Goal: Task Accomplishment & Management: Manage account settings

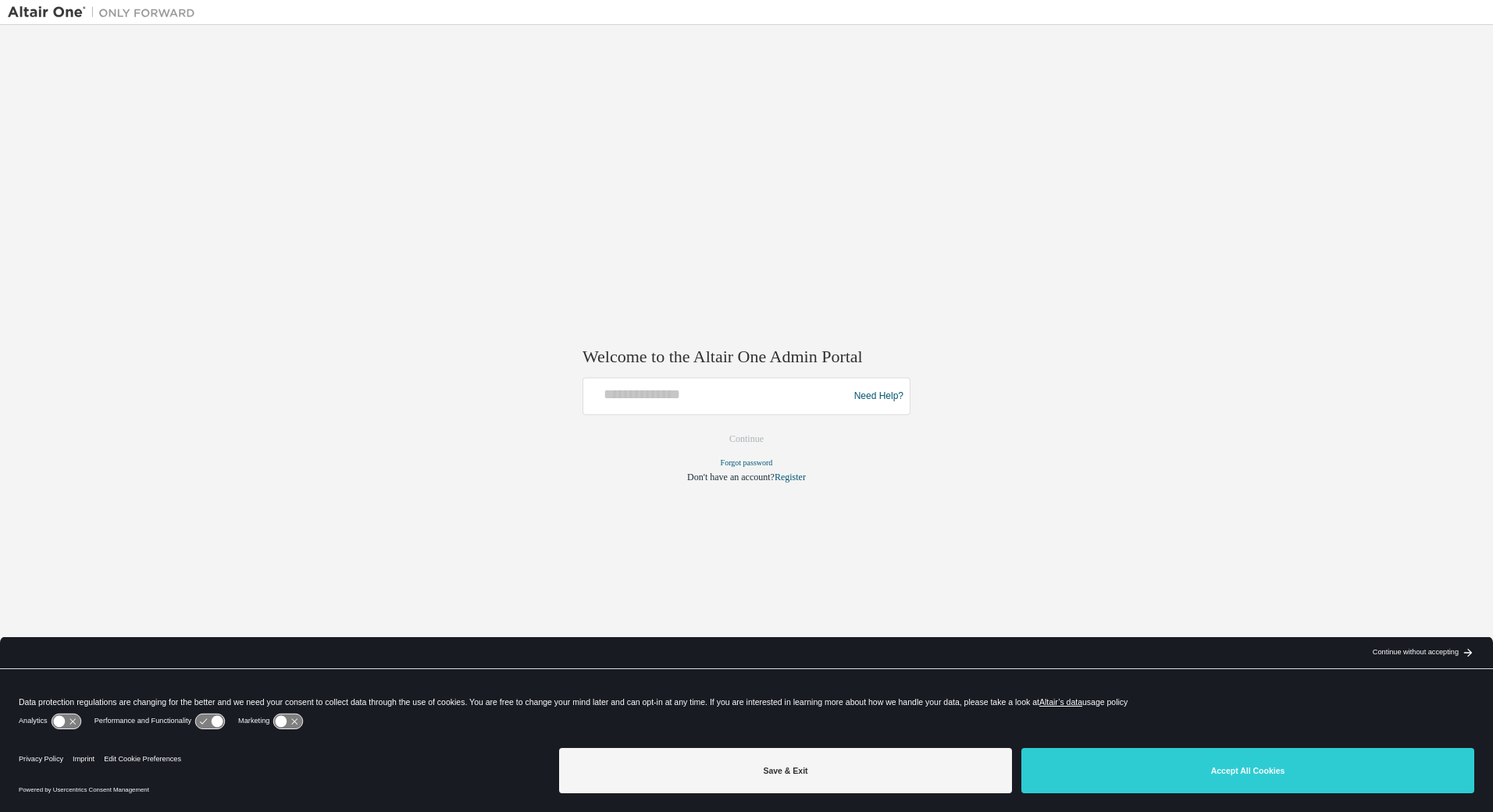
click at [705, 406] on div at bounding box center [718, 396] width 257 height 30
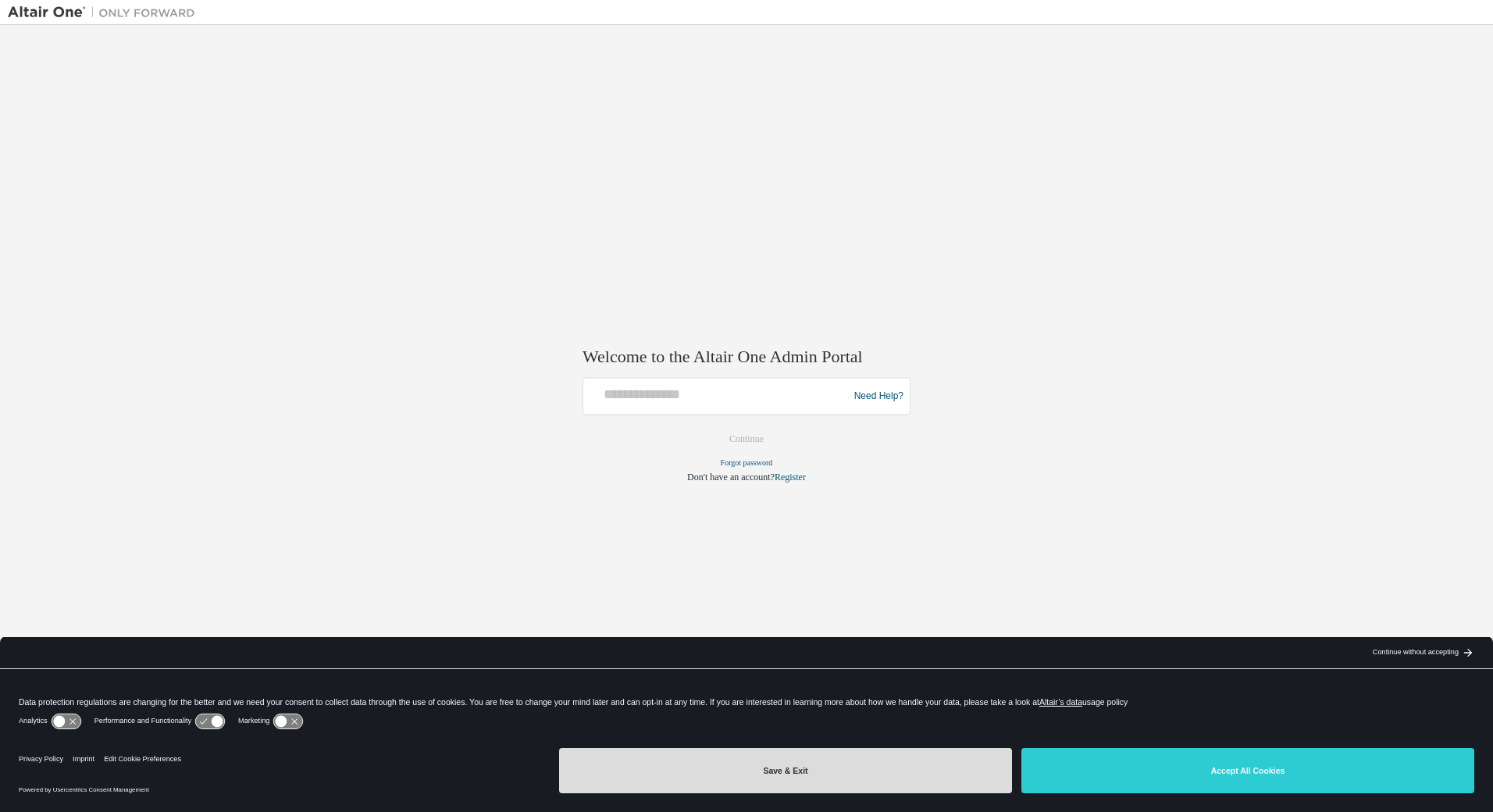
click at [750, 786] on button "Save & Exit" at bounding box center [786, 770] width 453 height 45
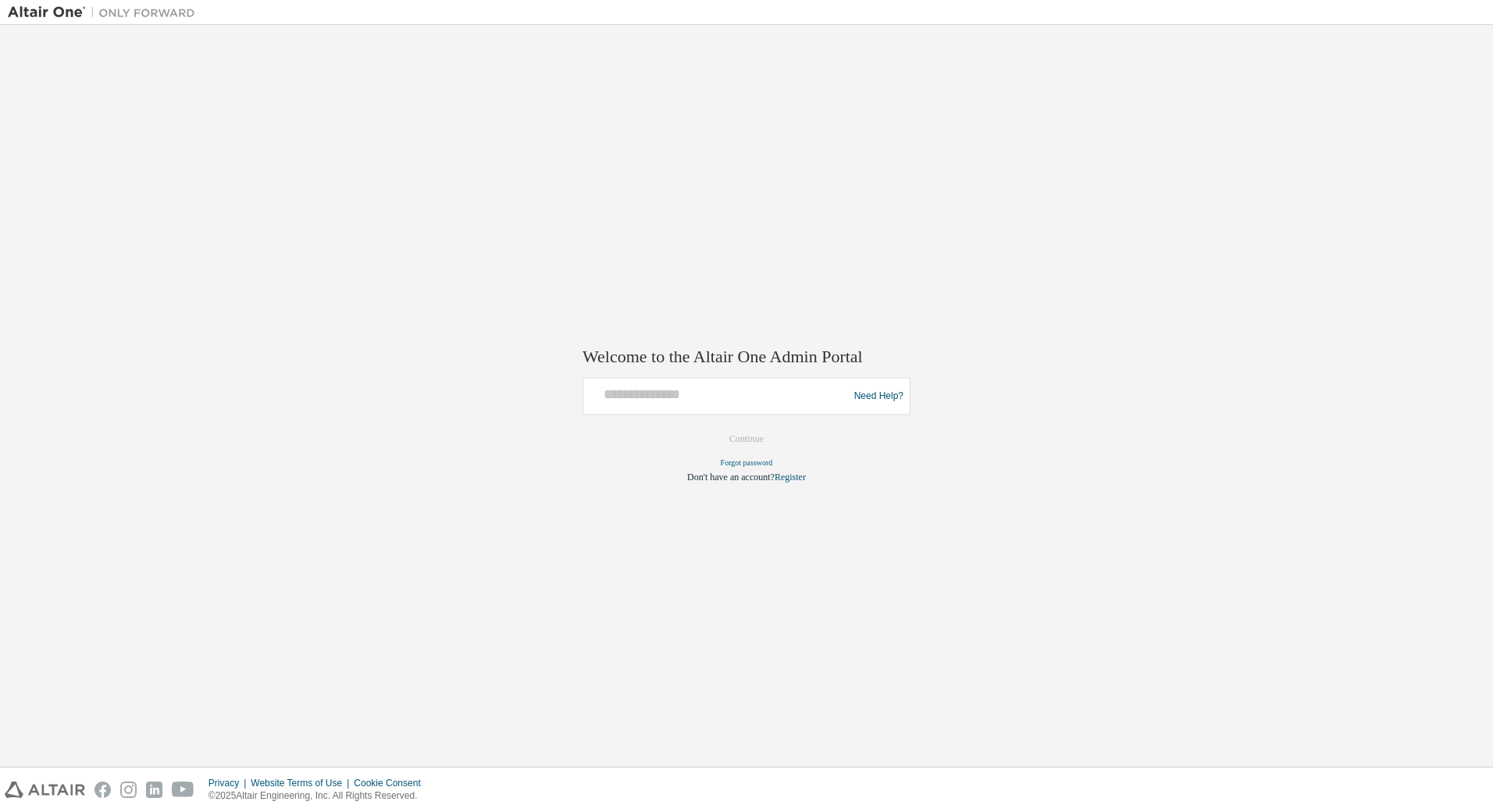
click at [667, 412] on div "Need Help?" at bounding box center [746, 397] width 328 height 37
click at [670, 396] on input "text" at bounding box center [718, 393] width 257 height 23
type input "**********"
click at [752, 432] on button "Continue" at bounding box center [746, 440] width 67 height 24
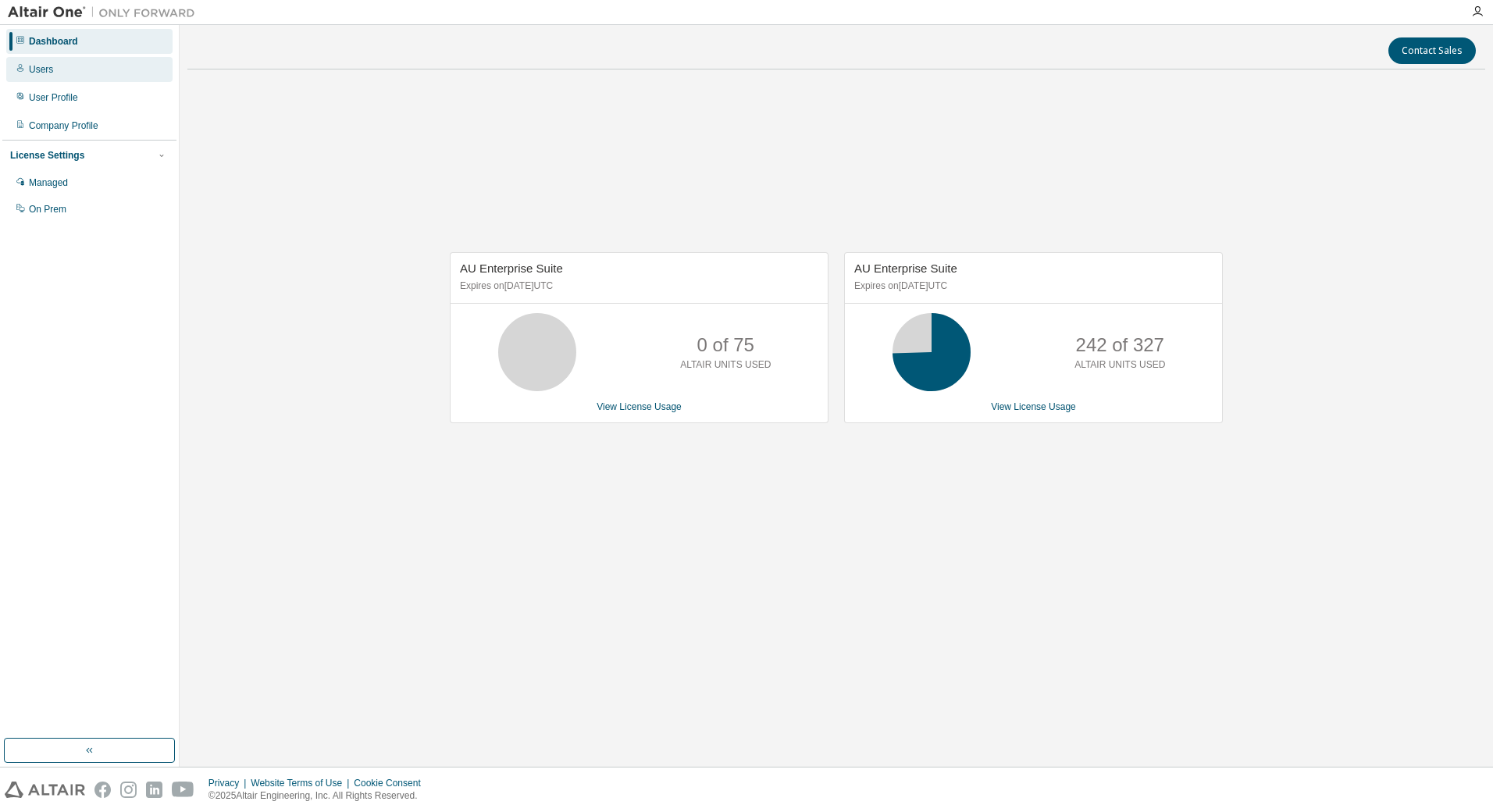
click at [65, 60] on div "Users" at bounding box center [89, 69] width 167 height 25
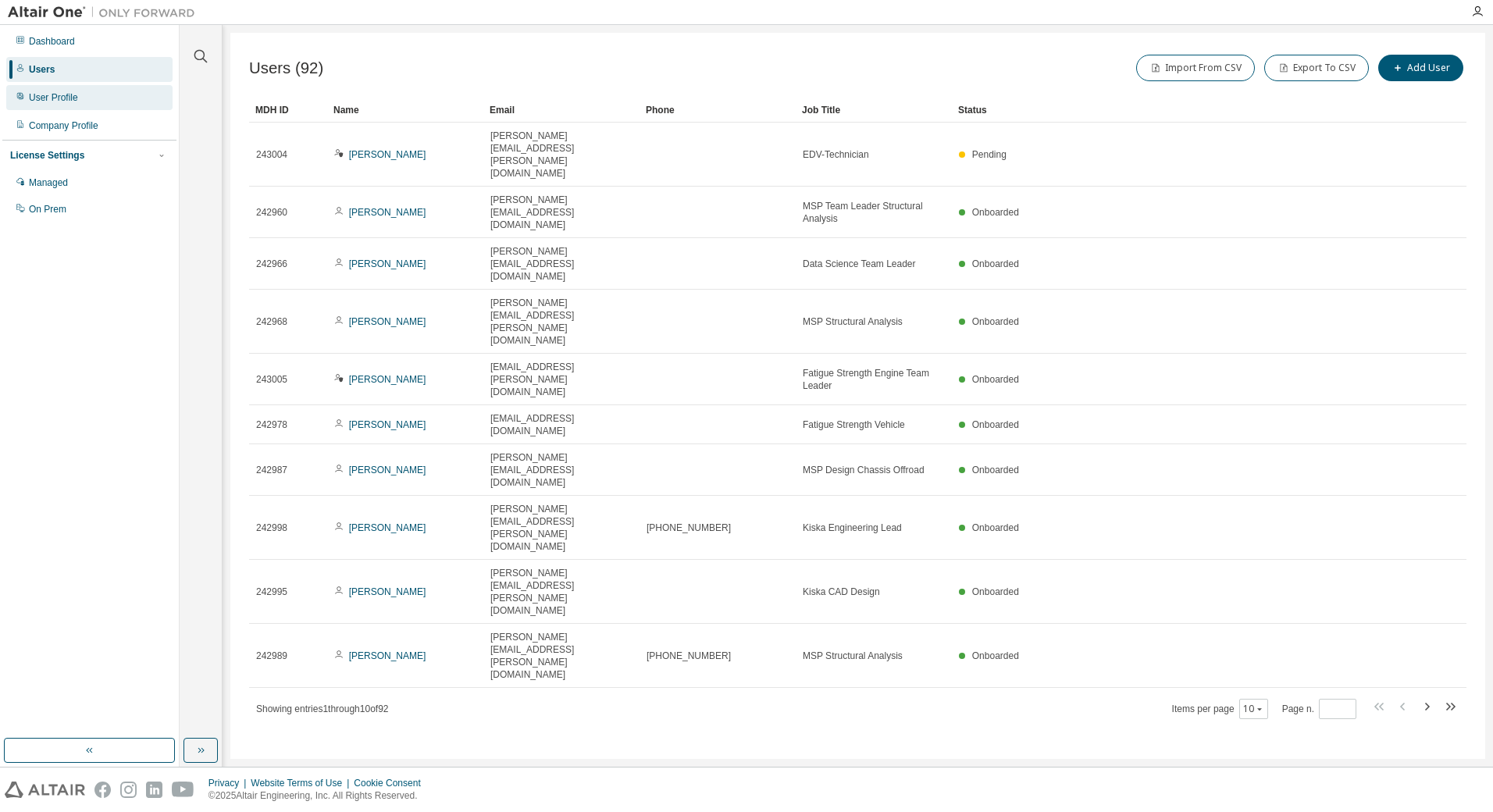
click at [71, 94] on div "User Profile" at bounding box center [54, 97] width 49 height 13
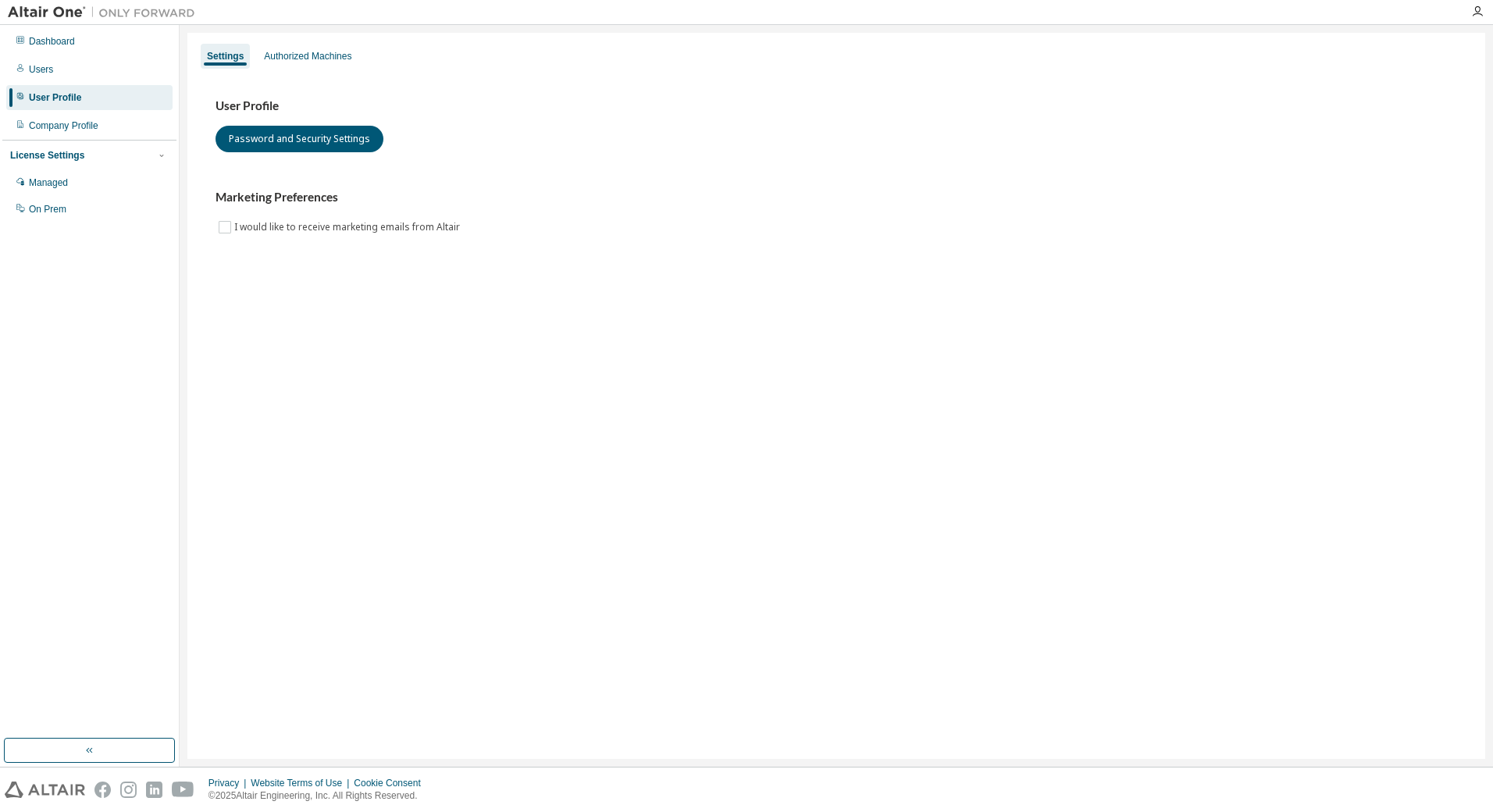
click at [71, 55] on div "Dashboard Users User Profile Company Profile License Settings Managed On Prem" at bounding box center [89, 125] width 174 height 196
click at [71, 39] on div "Dashboard" at bounding box center [52, 41] width 46 height 13
